Goal: Transaction & Acquisition: Subscribe to service/newsletter

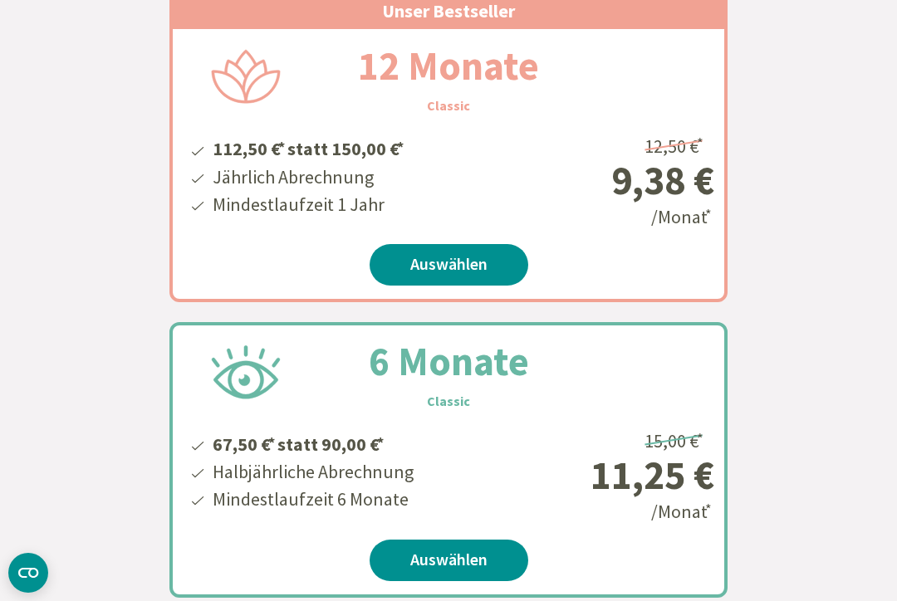
scroll to position [502, 0]
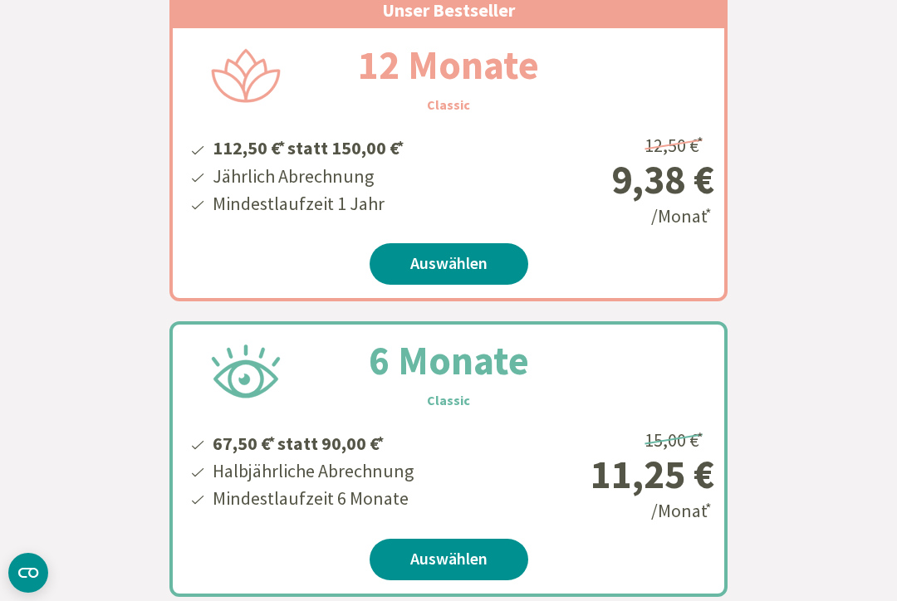
click at [458, 269] on link "Auswählen" at bounding box center [448, 264] width 159 height 42
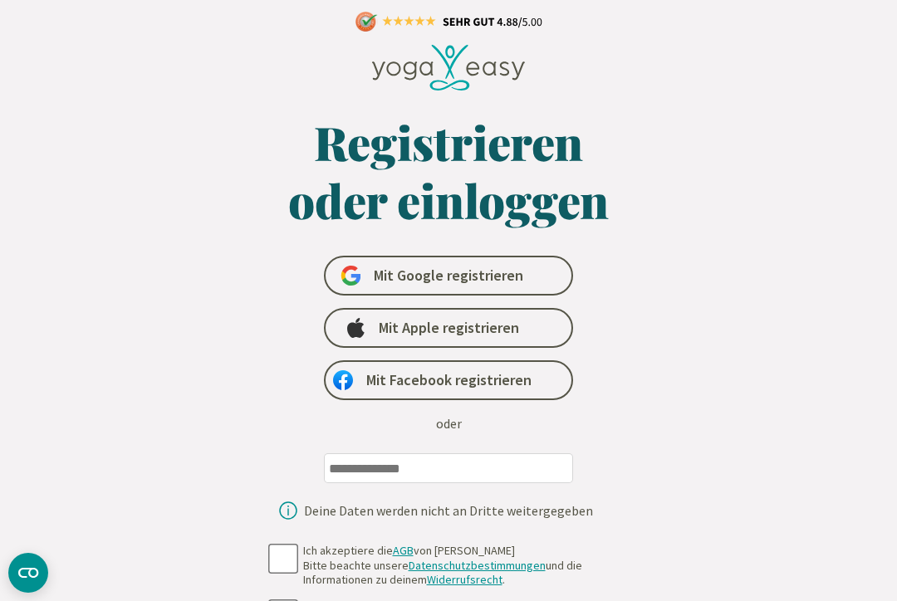
click at [492, 462] on input "email" at bounding box center [448, 468] width 249 height 30
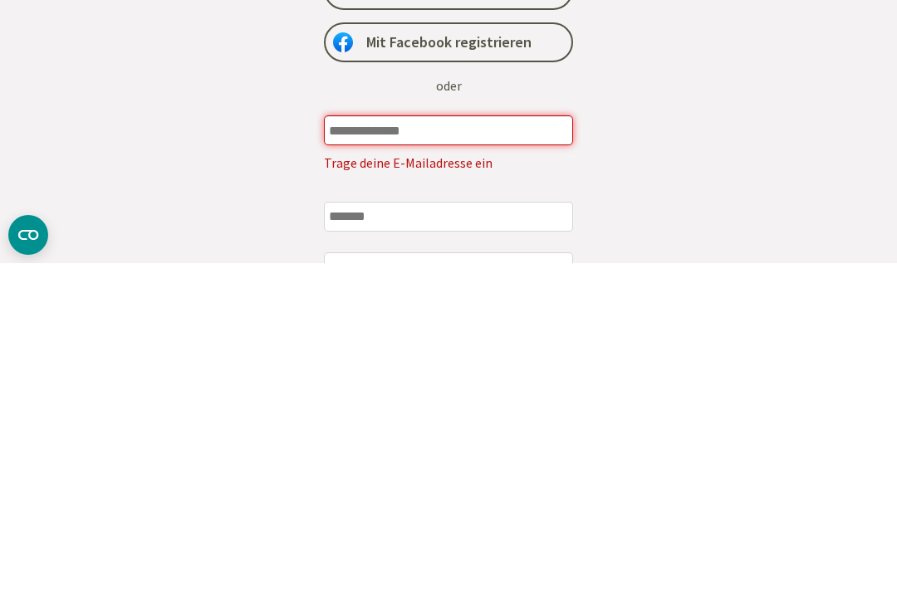
scroll to position [338, 0]
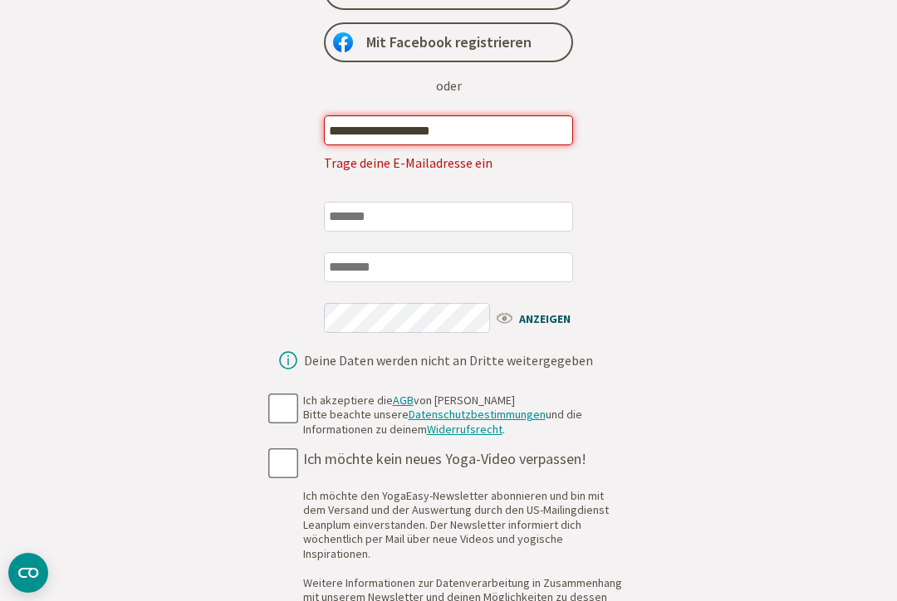
type input "**********"
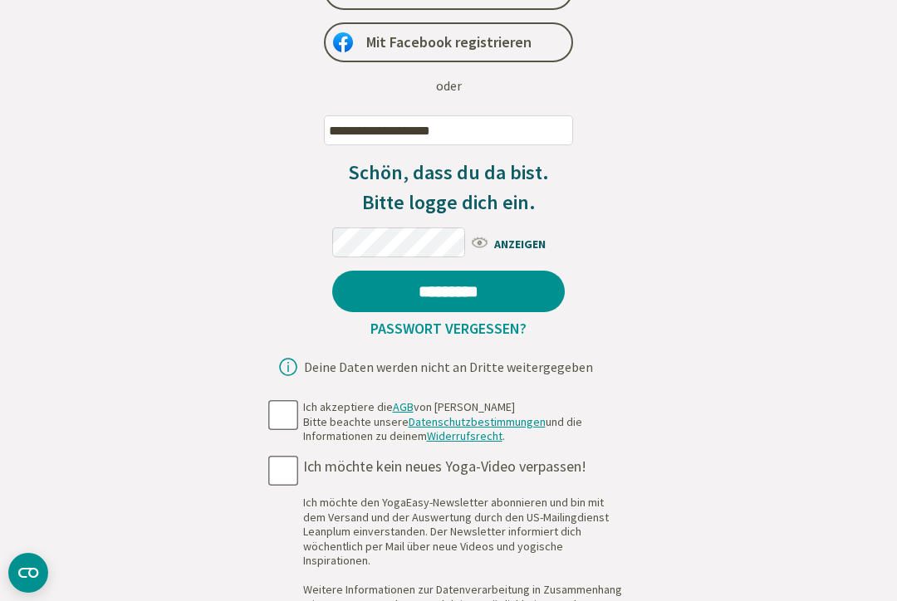
click at [492, 296] on input "*********" at bounding box center [448, 292] width 232 height 42
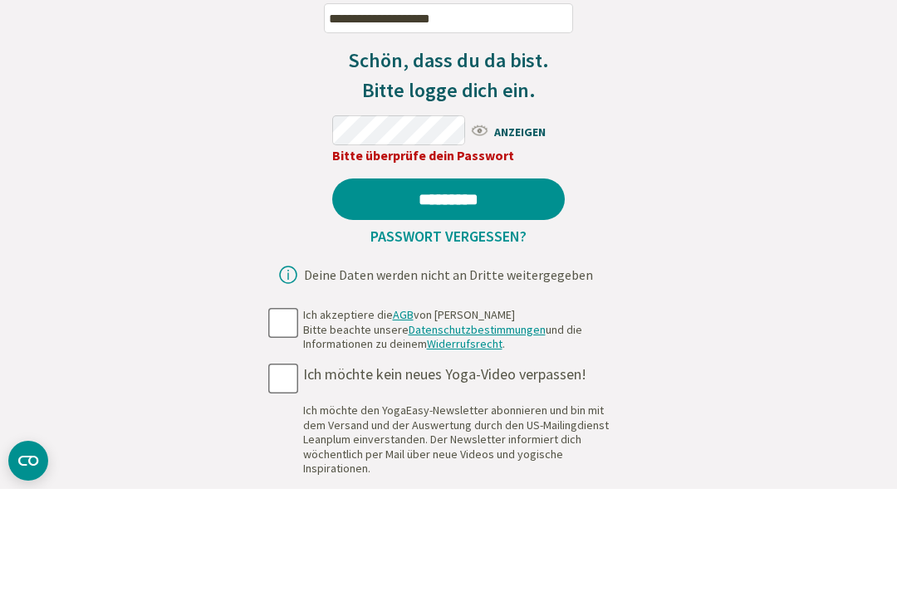
click at [727, 174] on div "**********" at bounding box center [448, 91] width 573 height 632
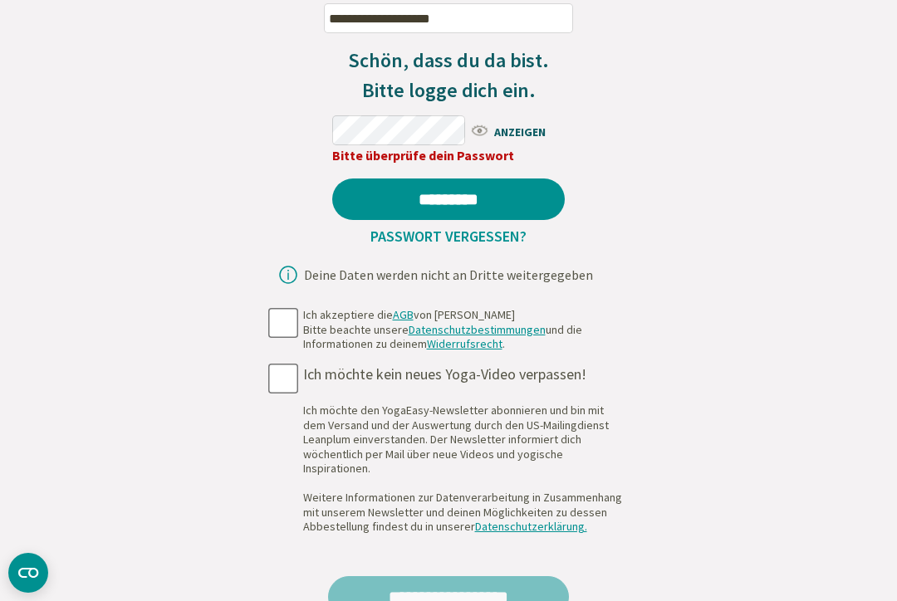
click at [503, 236] on link "Passwort vergessen?" at bounding box center [448, 236] width 169 height 19
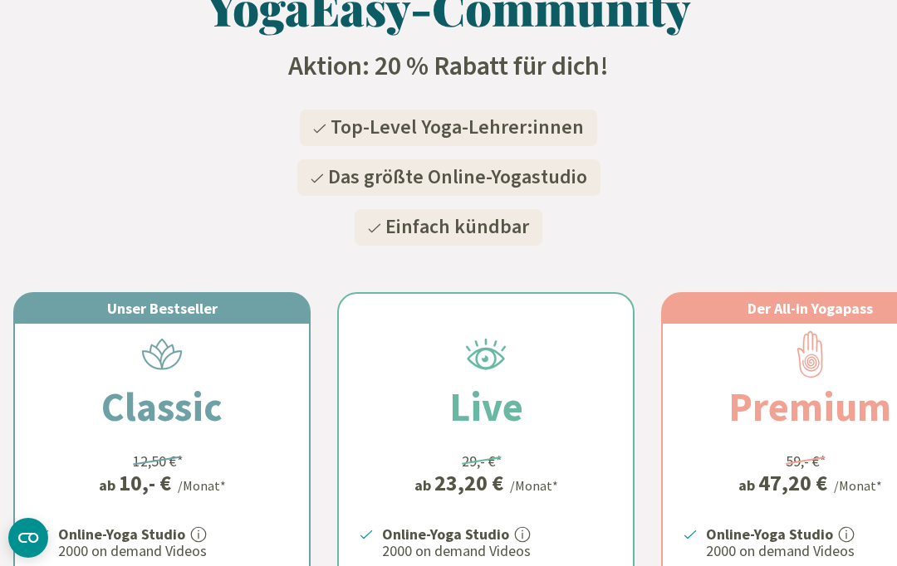
scroll to position [250, 0]
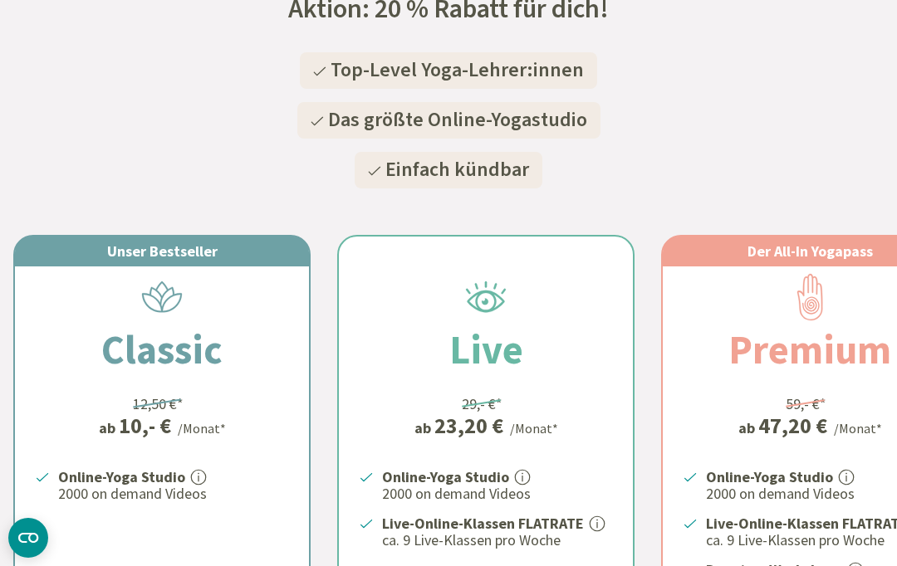
click at [225, 397] on div "Unser Bestseller Classic 12,50 €* ab 10,- € /Monat* Online-Yoga Studio 2000 on …" at bounding box center [162, 492] width 294 height 511
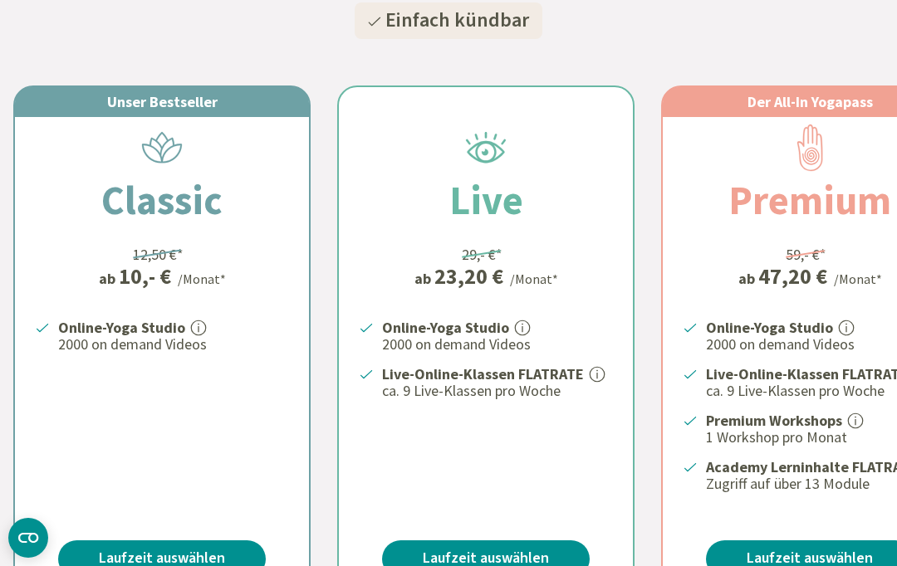
scroll to position [404, 0]
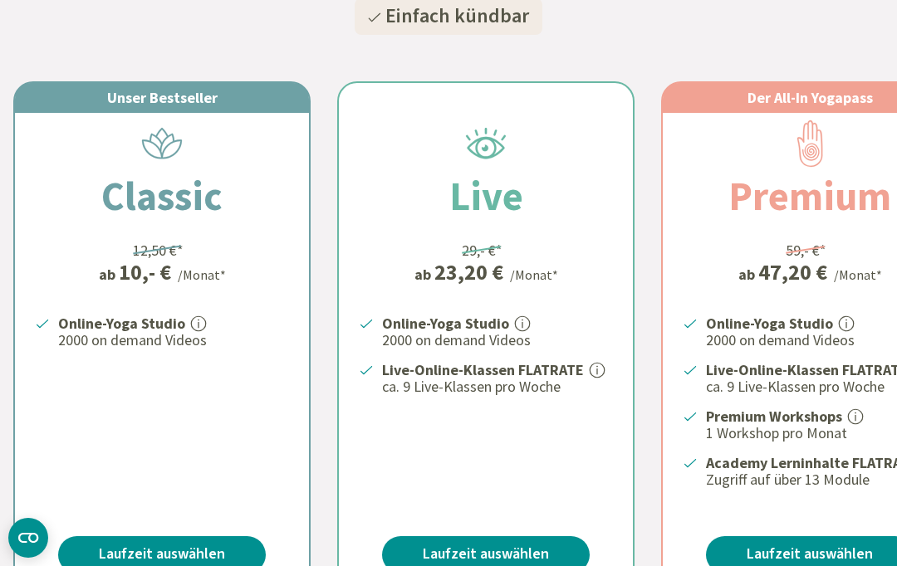
click at [202, 546] on link "Laufzeit auswählen" at bounding box center [162, 554] width 208 height 37
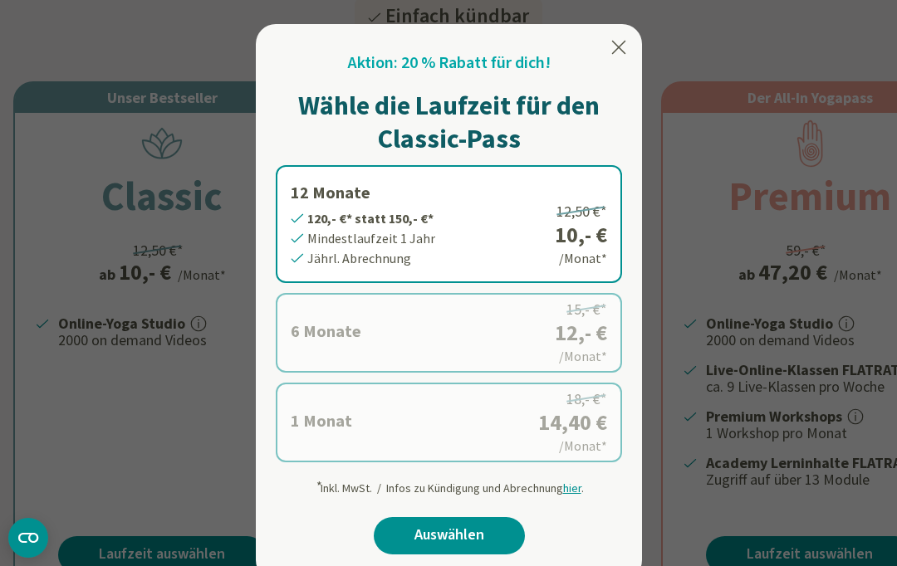
click at [627, 55] on icon at bounding box center [619, 47] width 20 height 20
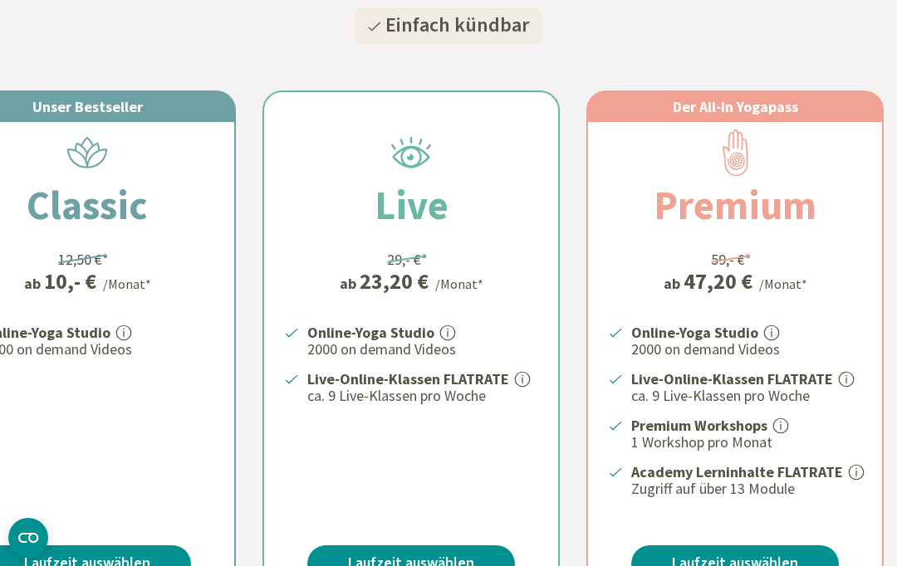
scroll to position [0, 75]
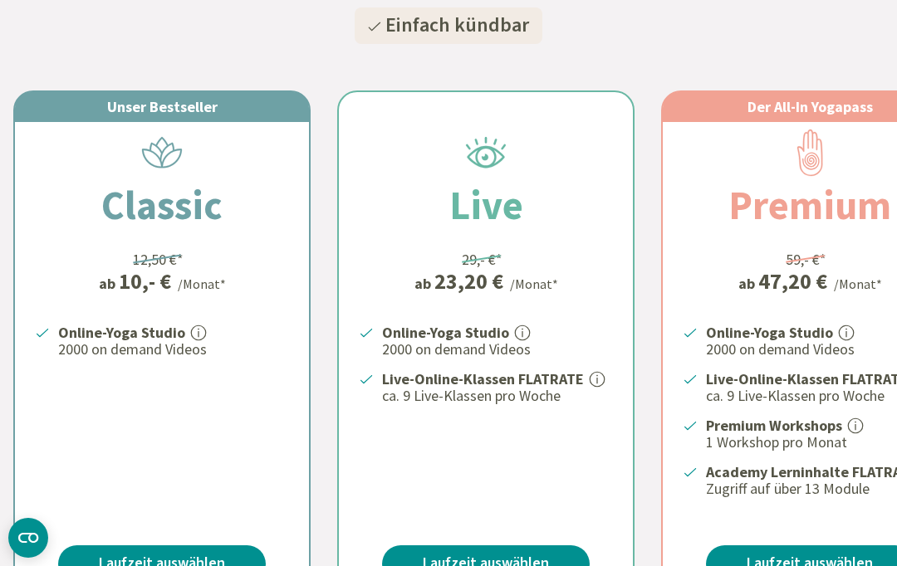
scroll to position [0, 0]
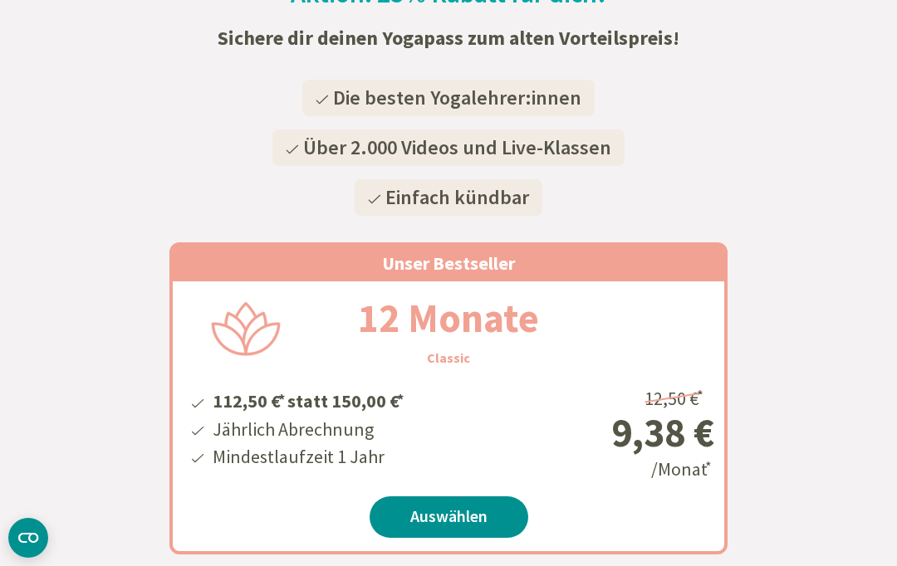
scroll to position [321, 0]
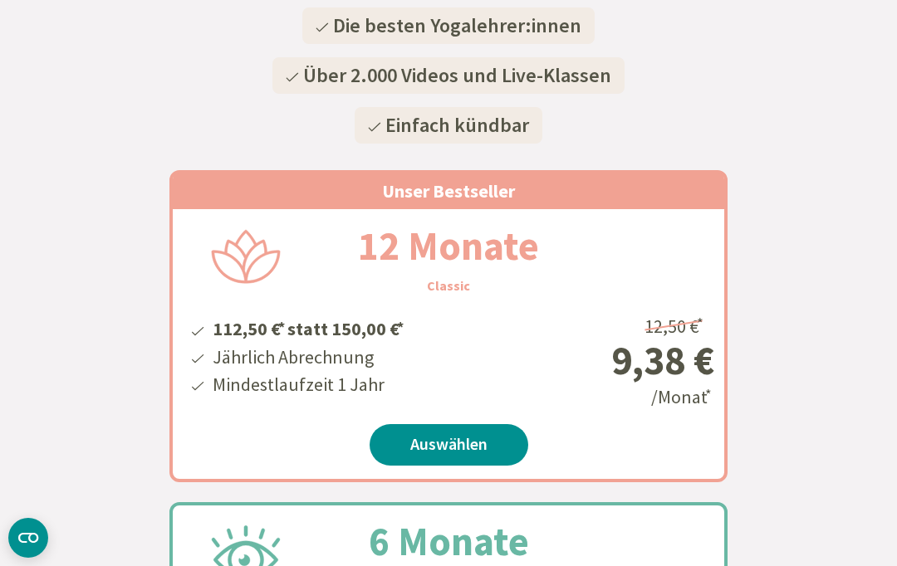
click at [495, 443] on link "Auswählen" at bounding box center [448, 445] width 159 height 42
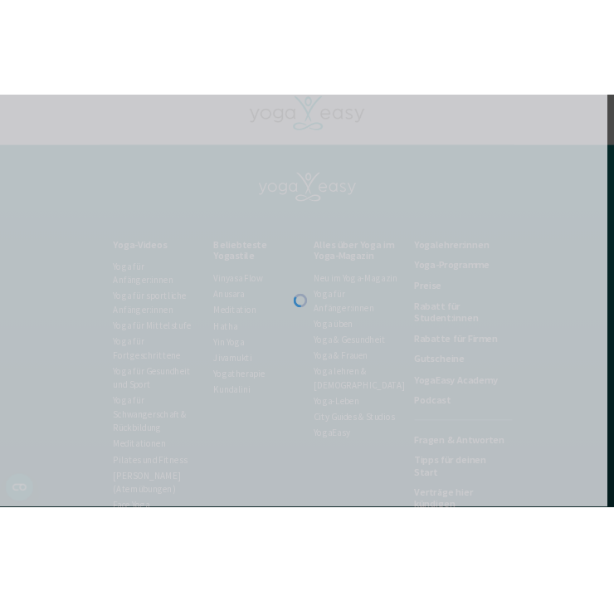
scroll to position [0, 10]
